Goal: Task Accomplishment & Management: Manage account settings

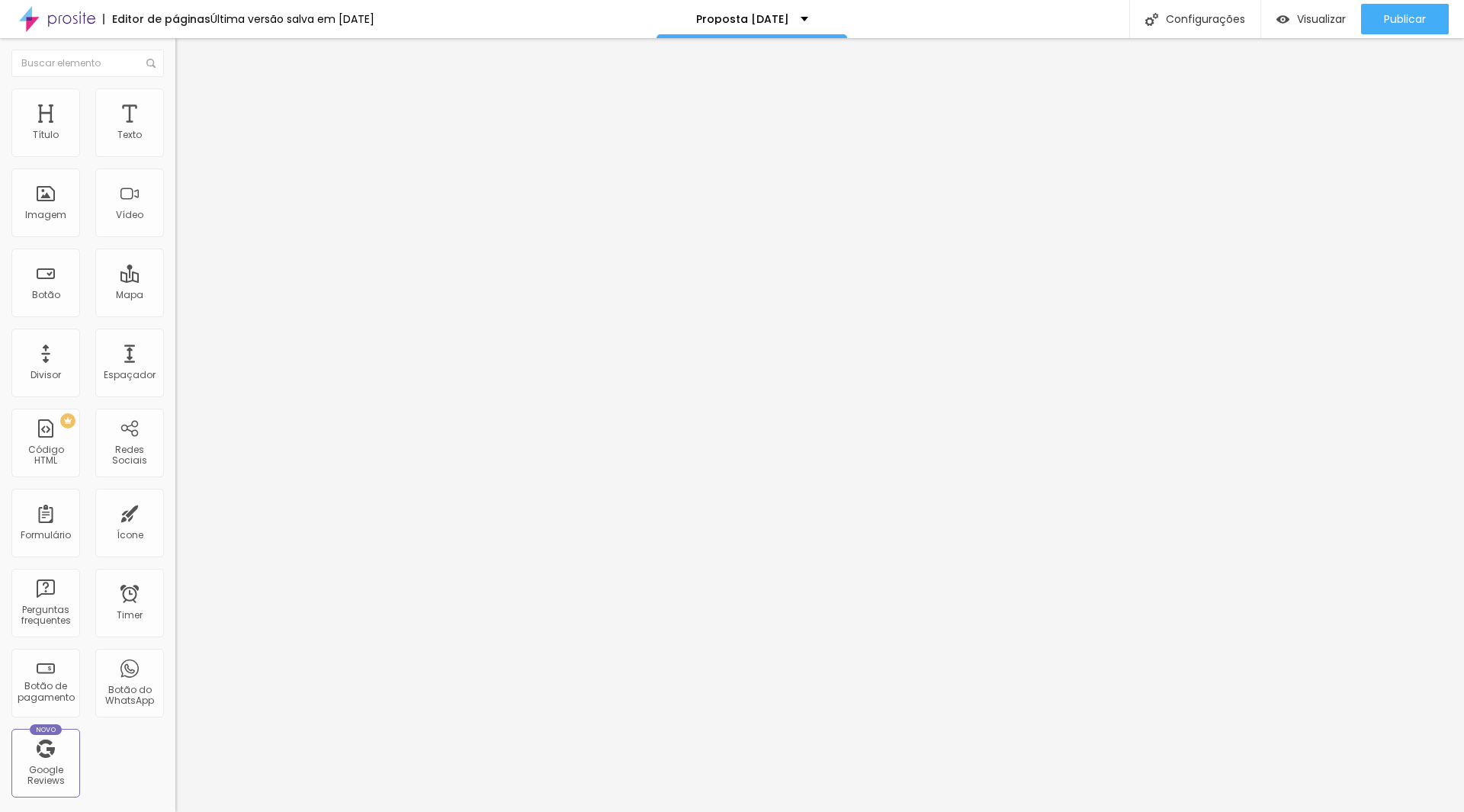
click at [175, 161] on span "Editar perguntas" at bounding box center [218, 155] width 87 height 13
drag, startPoint x: 804, startPoint y: 429, endPoint x: 814, endPoint y: 429, distance: 10.0
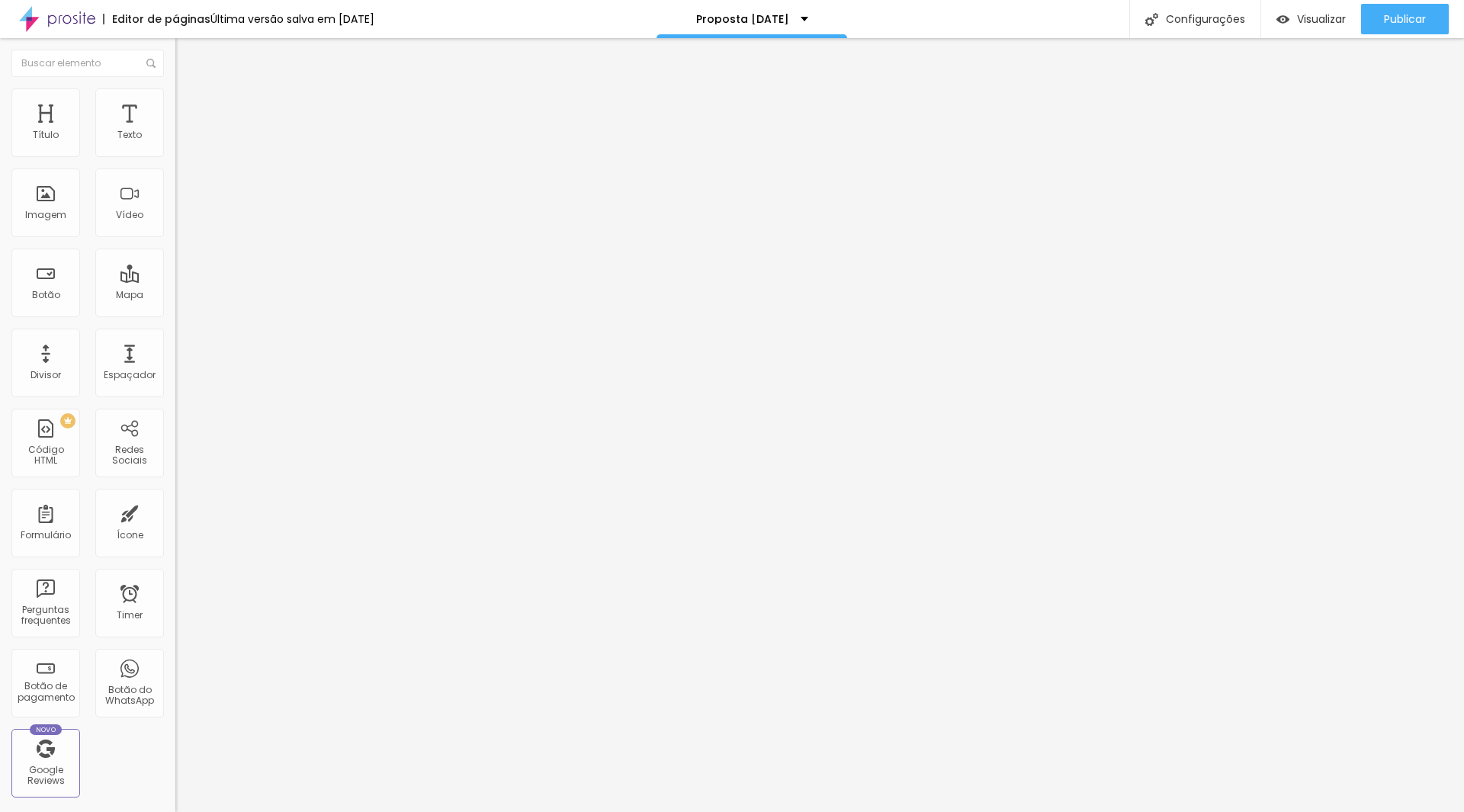
click at [1383, 16] on span "Publicar" at bounding box center [1404, 19] width 42 height 12
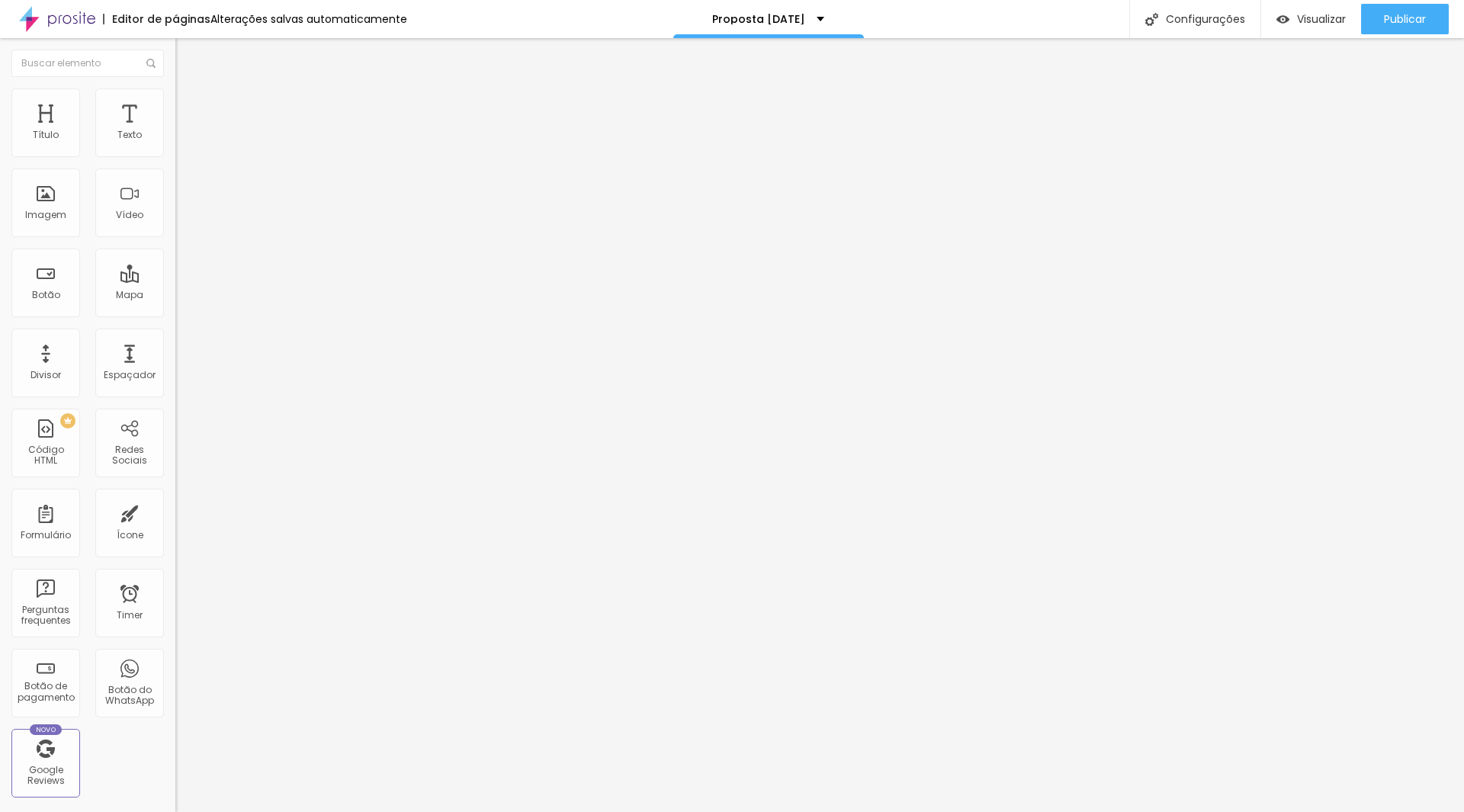
click at [175, 161] on span "Editar perguntas" at bounding box center [218, 155] width 87 height 13
drag, startPoint x: 551, startPoint y: 426, endPoint x: 706, endPoint y: 443, distance: 155.9
copy div "A galeria para escolha de fotos será encaminhada em até 7 dias após o ensaio. O…"
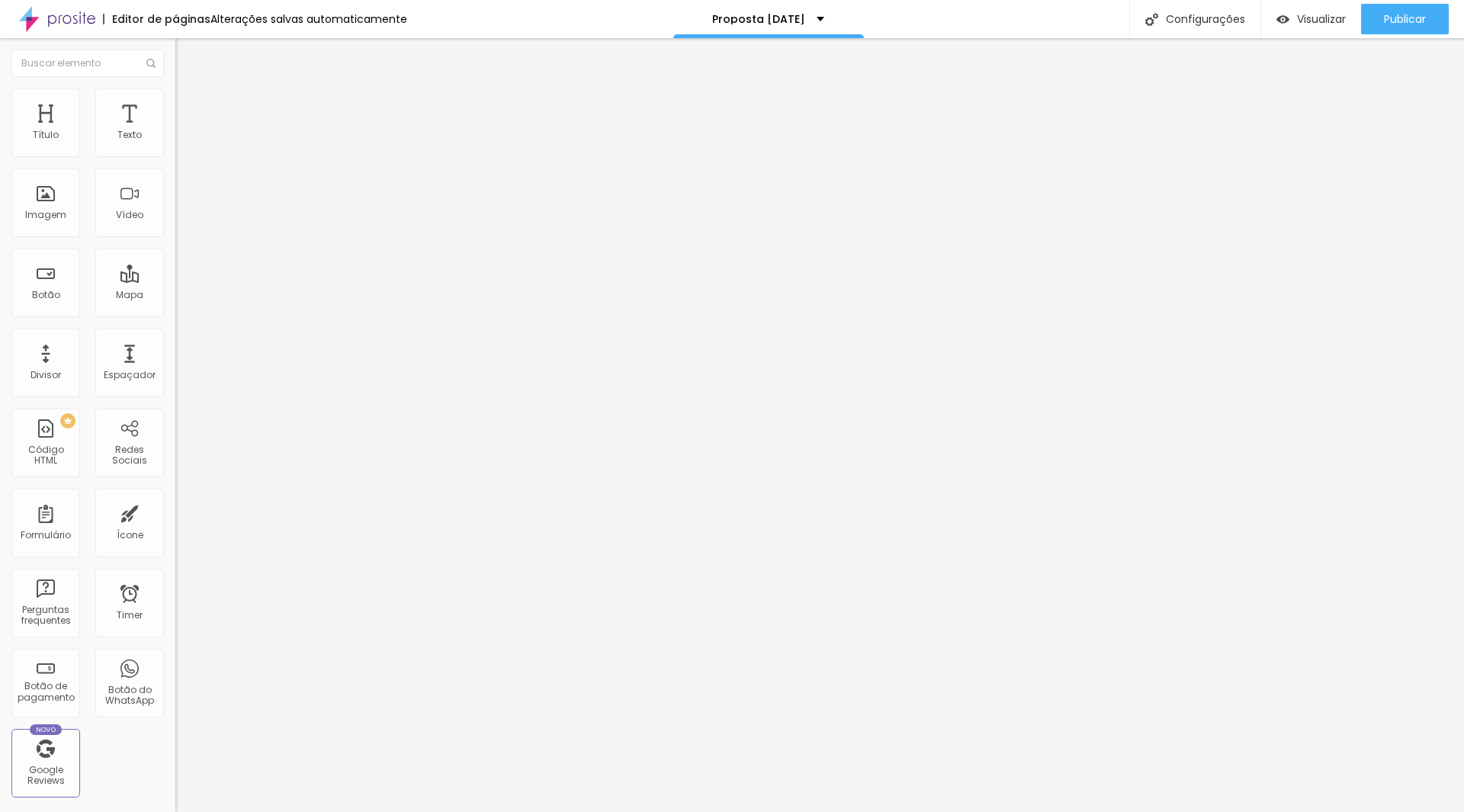
drag, startPoint x: 552, startPoint y: 407, endPoint x: 695, endPoint y: 444, distance: 147.7
drag, startPoint x: 835, startPoint y: 427, endPoint x: 859, endPoint y: 424, distance: 24.2
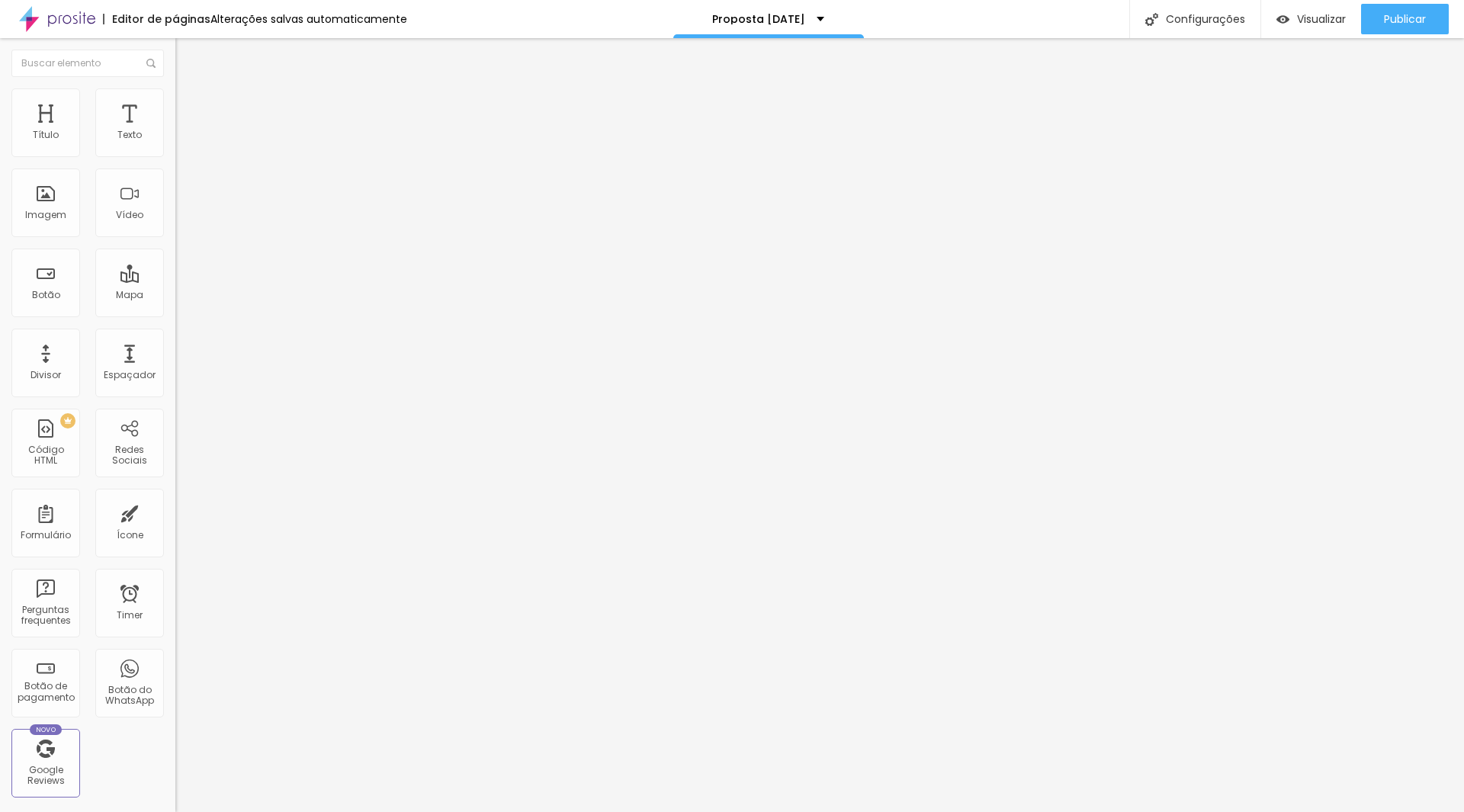
drag, startPoint x: 863, startPoint y: 428, endPoint x: 837, endPoint y: 426, distance: 26.1
drag, startPoint x: 554, startPoint y: 428, endPoint x: 634, endPoint y: 450, distance: 83.0
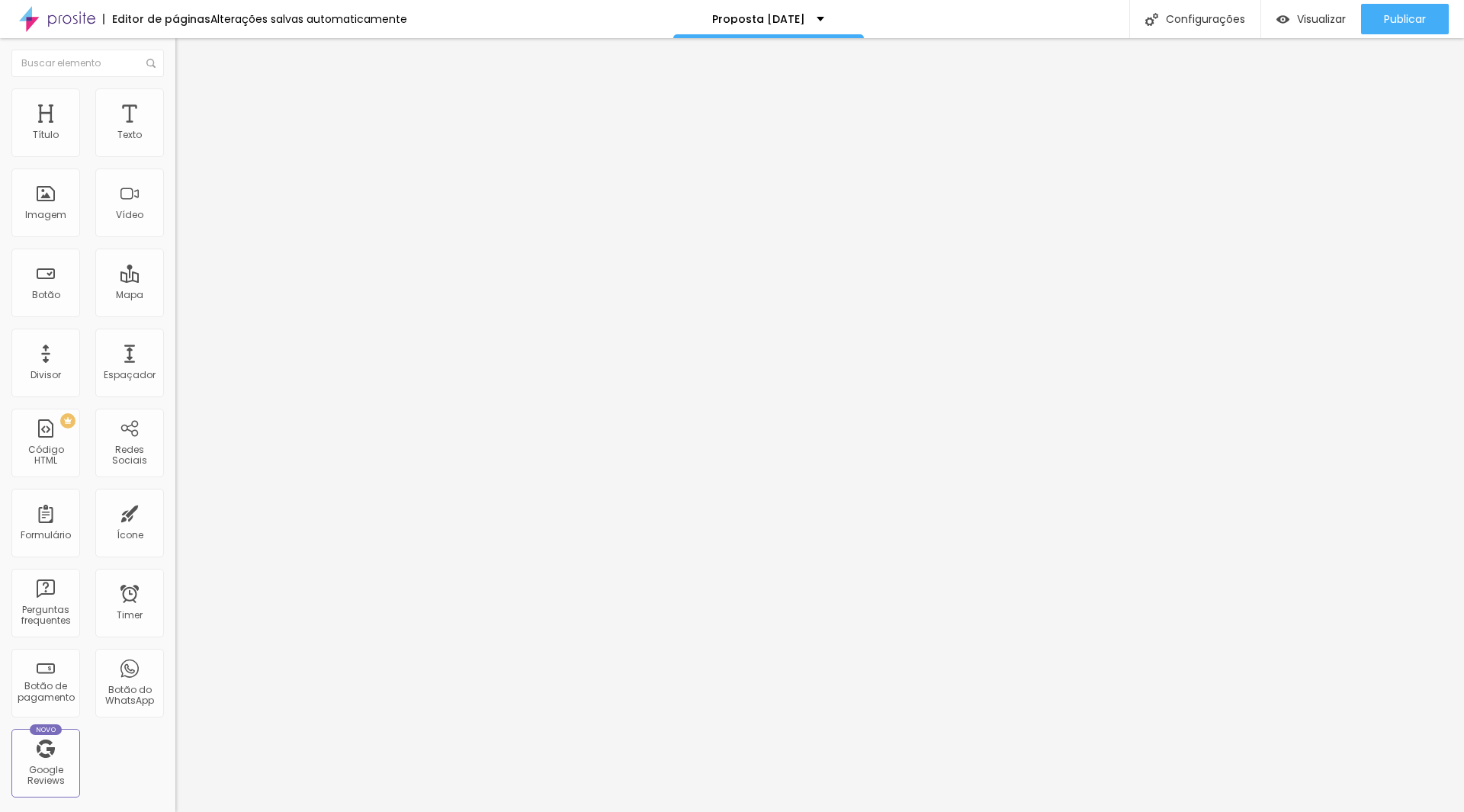
drag, startPoint x: 551, startPoint y: 406, endPoint x: 653, endPoint y: 447, distance: 109.9
copy div "A galeria para escolha de fotos será encaminhada em até 7 dias após o ensaio. O…"
drag, startPoint x: 1416, startPoint y: 20, endPoint x: 1209, endPoint y: 107, distance: 224.5
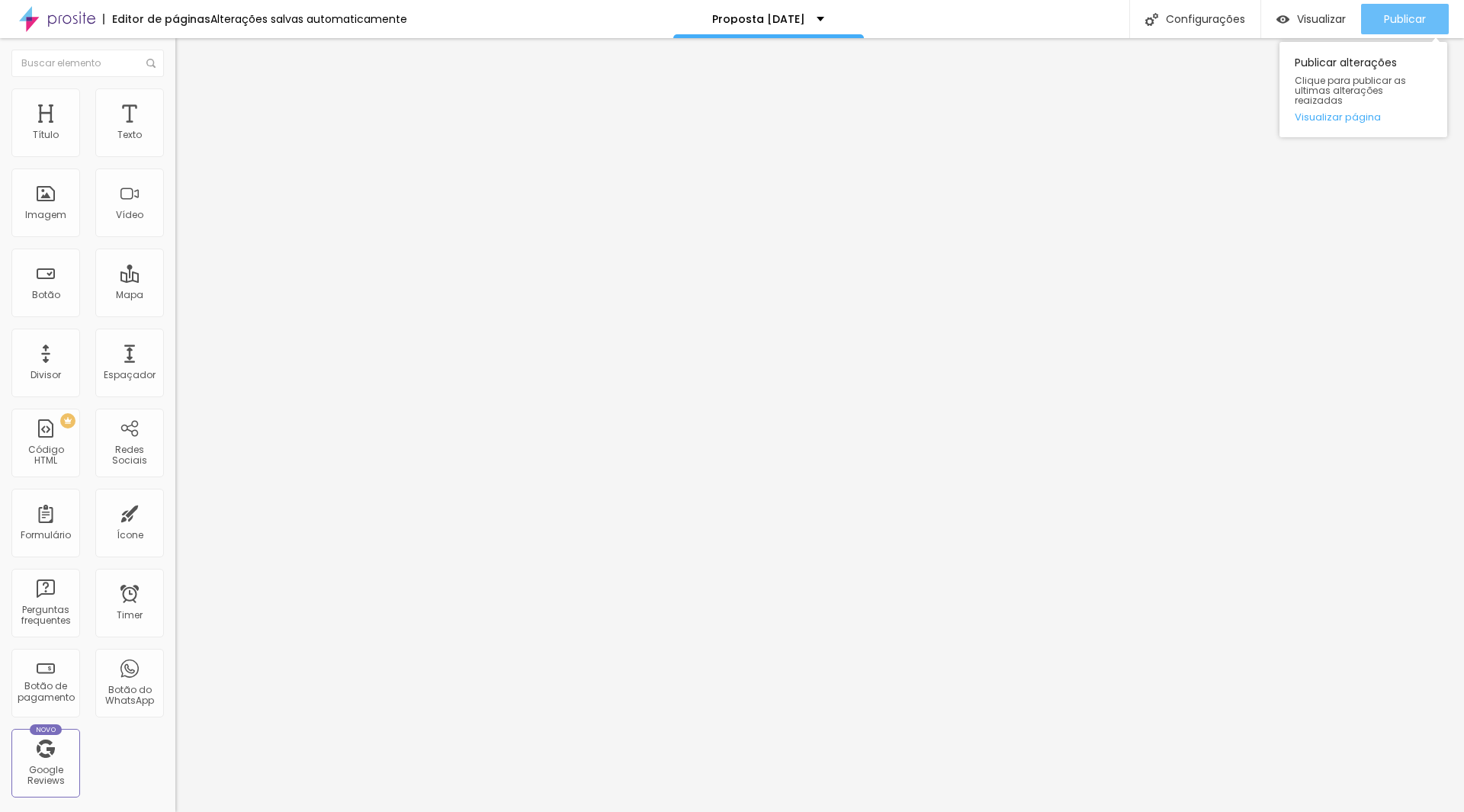
click at [1415, 20] on span "Publicar" at bounding box center [1404, 19] width 42 height 12
